Goal: Task Accomplishment & Management: Use online tool/utility

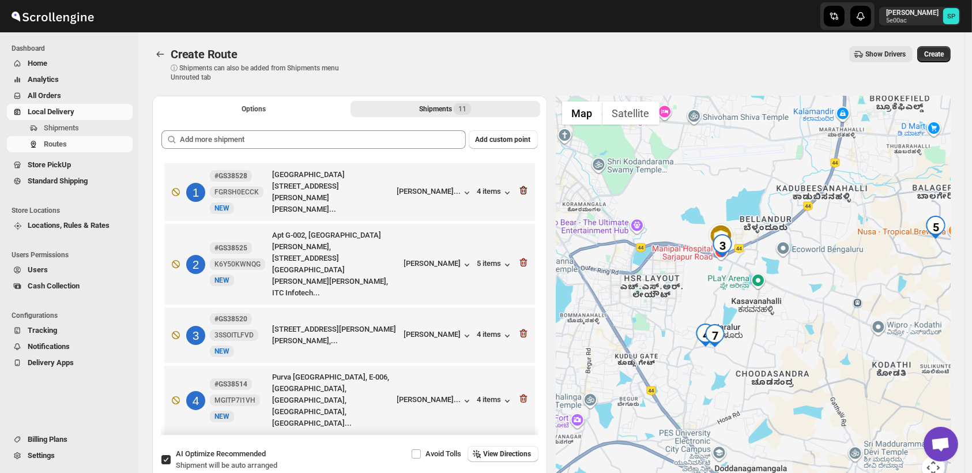
click at [518, 188] on icon "button" at bounding box center [524, 191] width 12 height 12
click at [519, 257] on icon "button" at bounding box center [524, 263] width 12 height 12
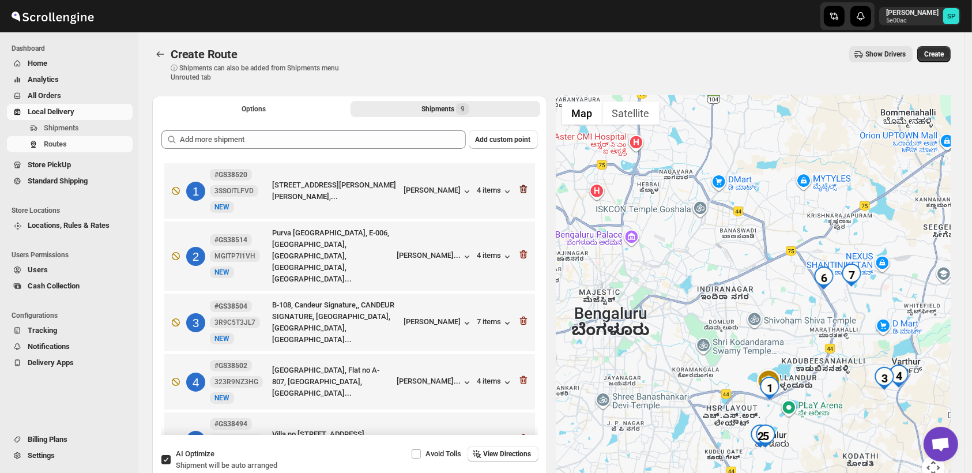
click at [520, 188] on icon "button" at bounding box center [524, 189] width 12 height 12
click at [520, 249] on icon "button" at bounding box center [524, 255] width 12 height 12
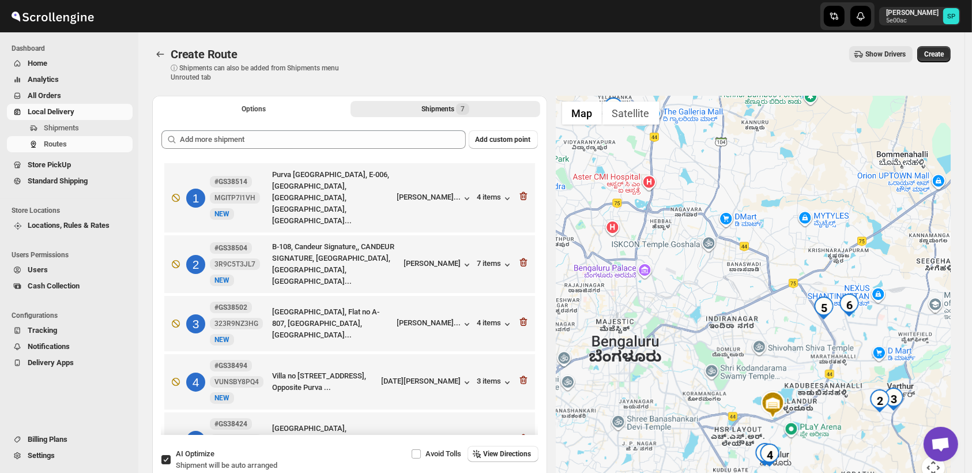
click at [520, 257] on icon "button" at bounding box center [524, 263] width 12 height 12
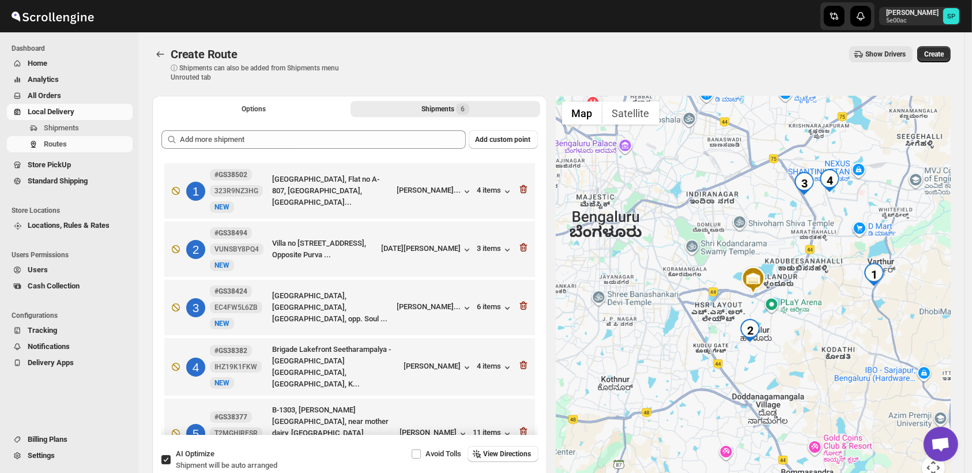
click at [520, 188] on icon "button" at bounding box center [524, 189] width 12 height 12
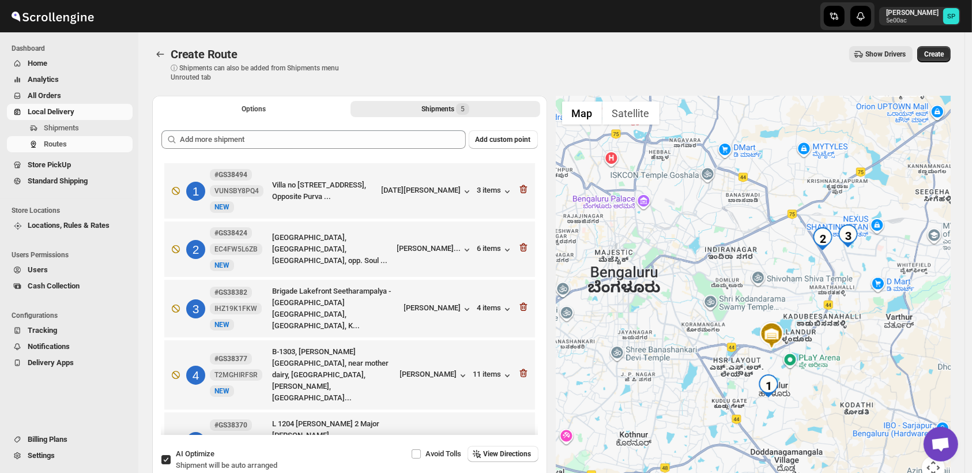
click at [520, 188] on icon "button" at bounding box center [524, 189] width 12 height 12
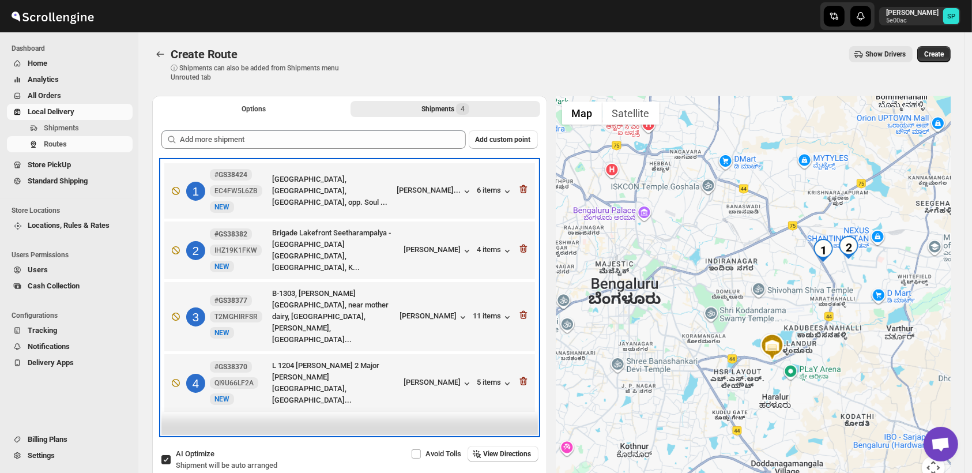
click at [520, 188] on div "1 #GS38424 EC4FW5L6ZB [GEOGRAPHIC_DATA], [GEOGRAPHIC_DATA], [GEOGRAPHIC_DATA], …" at bounding box center [347, 188] width 364 height 48
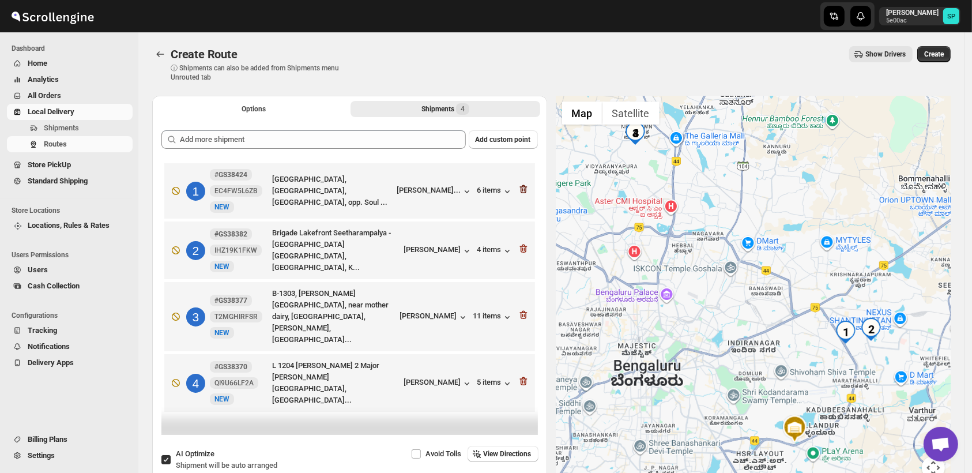
click at [526, 189] on icon "button" at bounding box center [524, 189] width 12 height 12
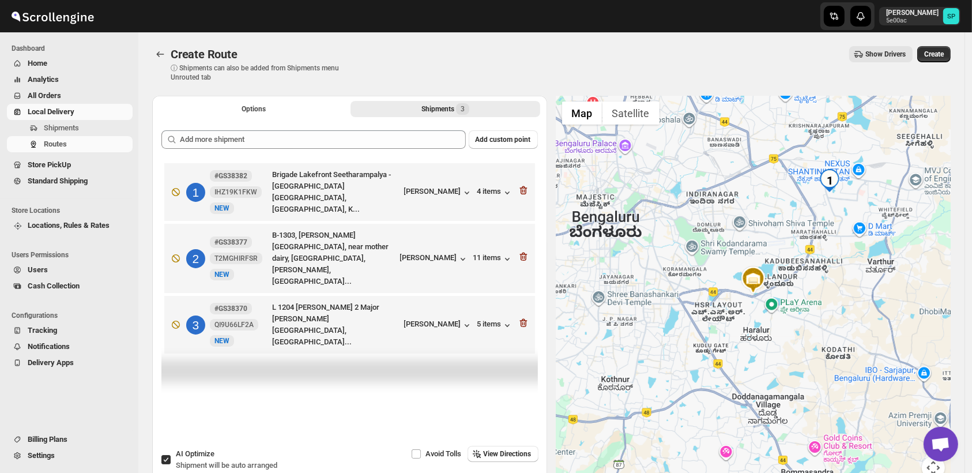
click at [526, 189] on icon "button" at bounding box center [524, 191] width 12 height 12
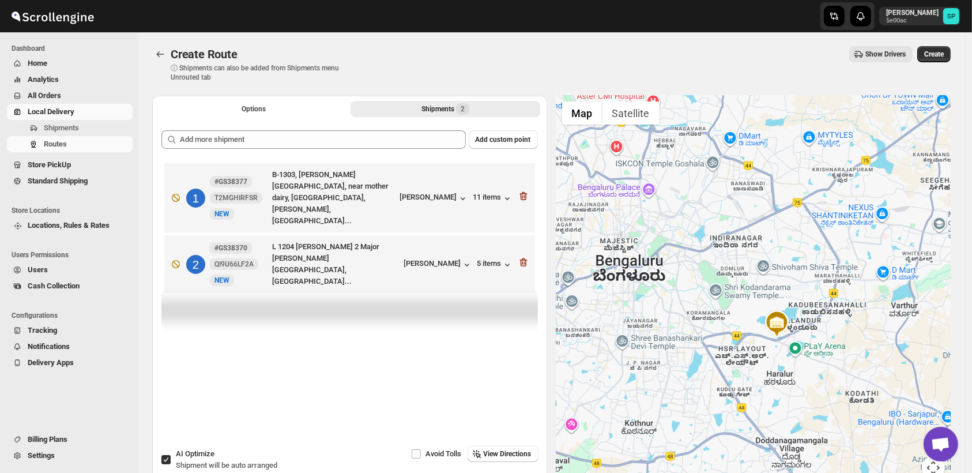
click at [526, 190] on icon "button" at bounding box center [524, 196] width 12 height 12
click at [526, 257] on icon "button" at bounding box center [524, 263] width 12 height 12
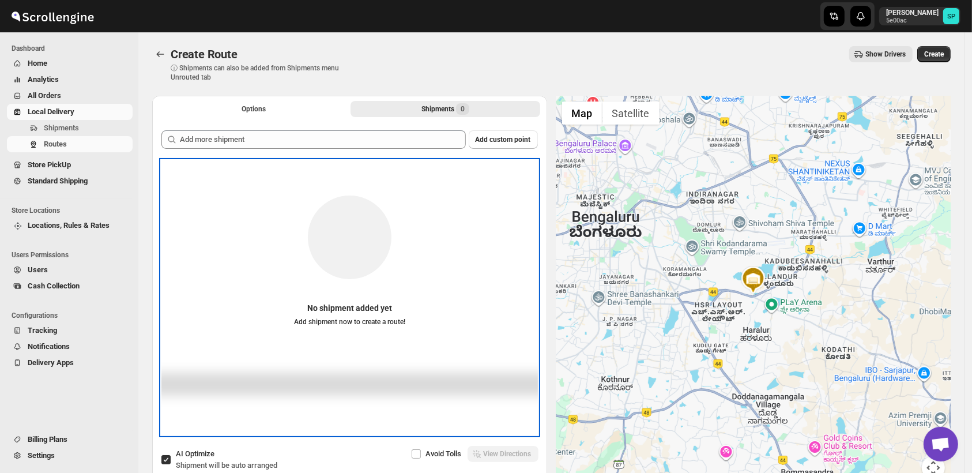
click at [526, 189] on div "No shipment added yet Add shipment now to create a route!" at bounding box center [349, 254] width 377 height 164
